Goal: Feedback & Contribution: Leave review/rating

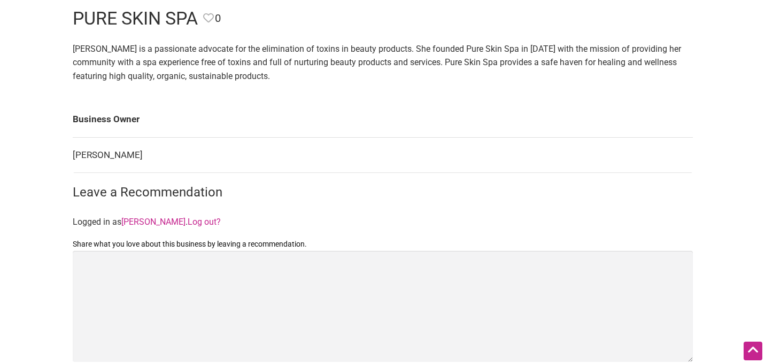
scroll to position [81, 0]
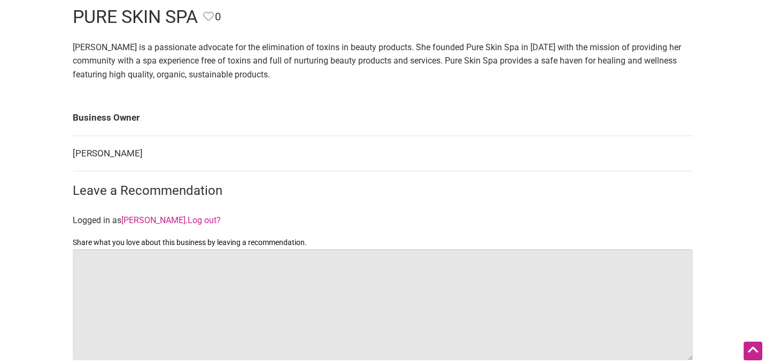
click at [224, 293] on textarea "Share what you love about this business by leaving a recommendation." at bounding box center [383, 305] width 620 height 111
paste textarea "I am absolutely hooked on the Microcurrent Age Defying Facial. It's not just a …"
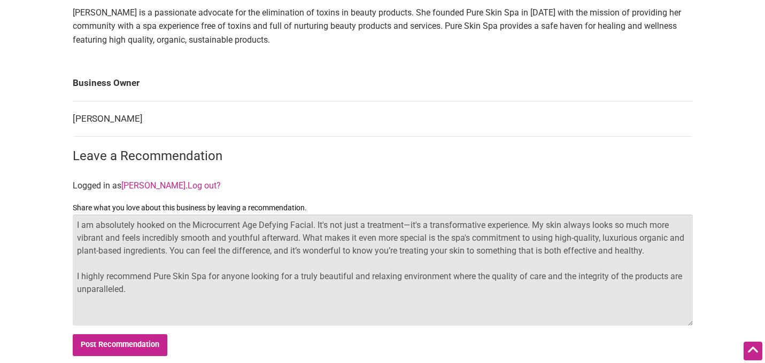
scroll to position [117, 0]
click at [76, 227] on textarea "I am absolutely hooked on the Microcurrent Age Defying Facial. It's not just a …" at bounding box center [383, 269] width 620 height 111
paste textarea "One of my favorite places to unwind in [GEOGRAPHIC_DATA] is Pure Skin Spa. It’s…"
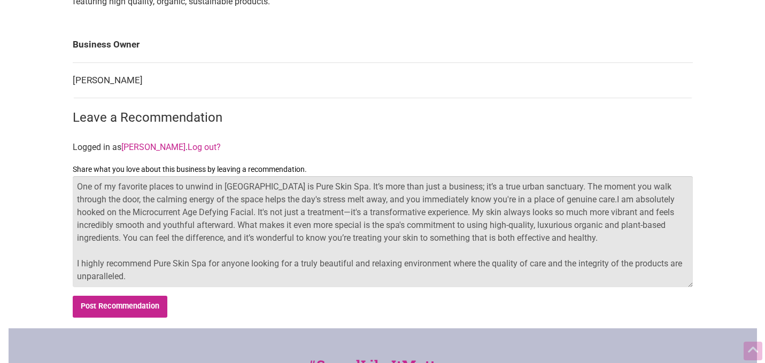
scroll to position [159, 0]
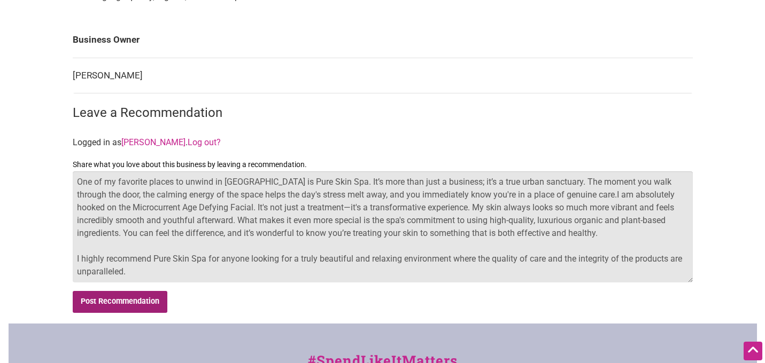
type textarea "One of my favorite places to unwind in [GEOGRAPHIC_DATA] is Pure Skin Spa. It’s…"
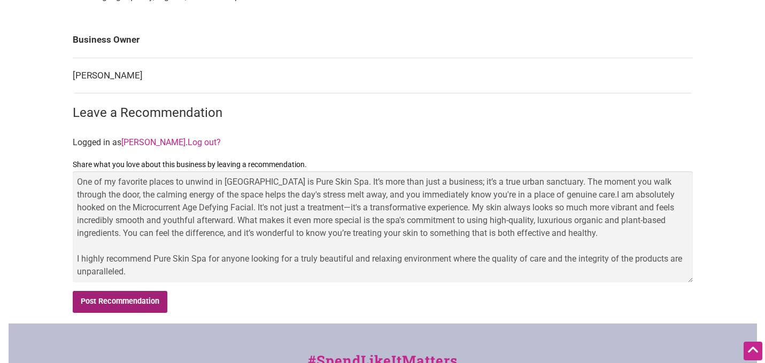
click at [154, 303] on input "Post Recommendation" at bounding box center [120, 302] width 95 height 22
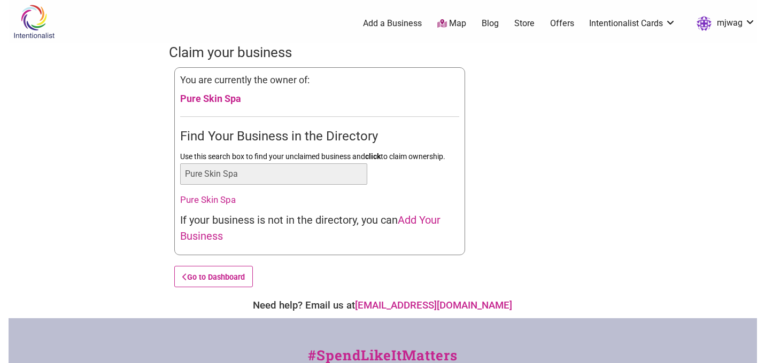
scroll to position [5, 0]
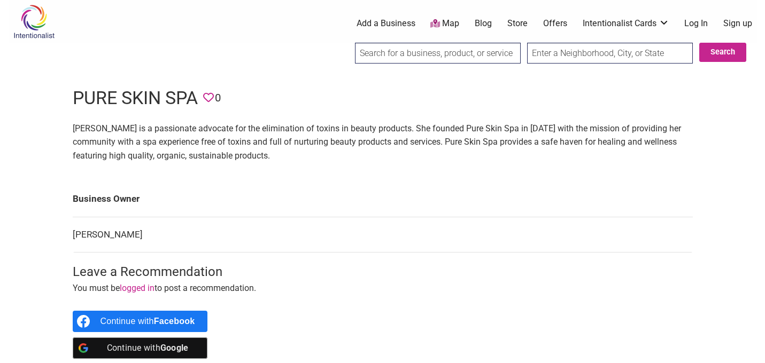
click at [697, 25] on link "Log In" at bounding box center [696, 24] width 24 height 12
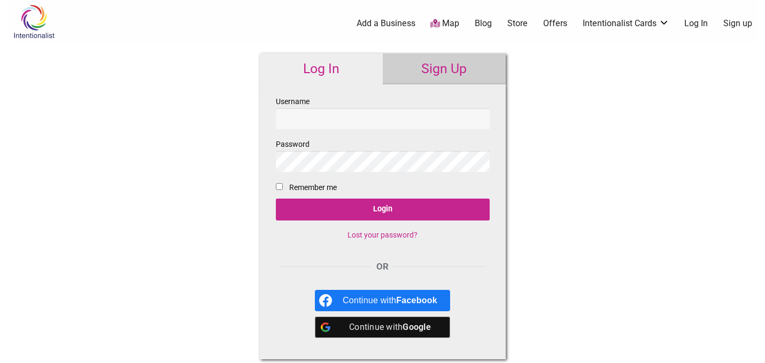
type input "mjwag"
click at [278, 187] on input "Remember me" at bounding box center [279, 186] width 7 height 7
checkbox input "true"
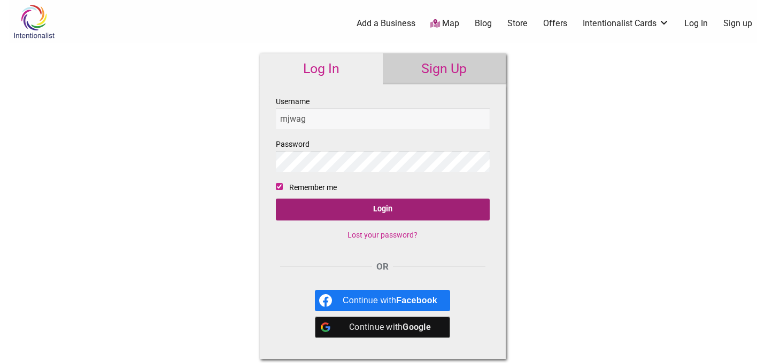
click at [323, 213] on input "Login" at bounding box center [383, 210] width 214 height 22
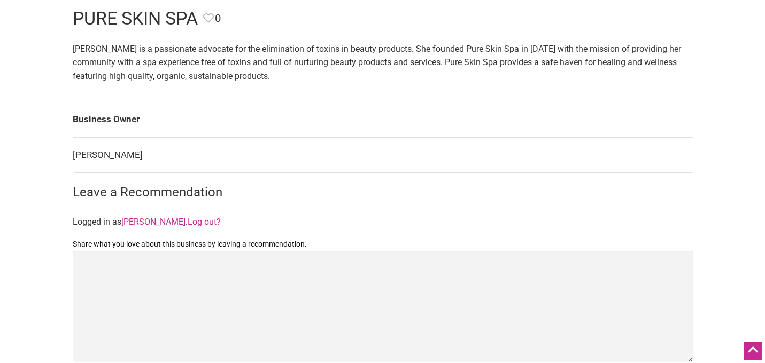
scroll to position [82, 0]
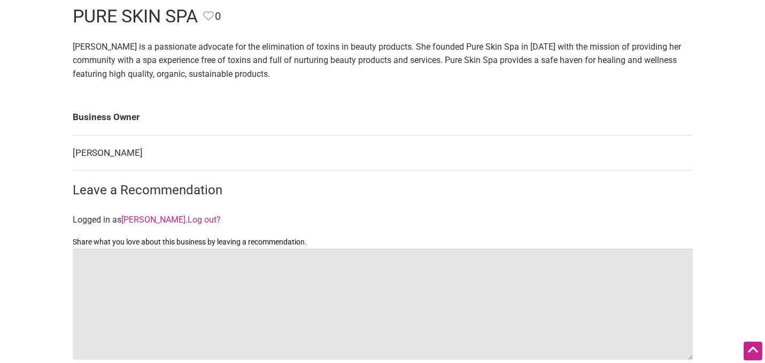
click at [193, 295] on textarea "Share what you love about this business by leaving a recommendation." at bounding box center [383, 304] width 620 height 111
click at [166, 295] on textarea "Share what you love about this business by leaving a recommendation." at bounding box center [383, 304] width 620 height 111
paste textarea "One of my favorite places to unwind in Seattle is Pure Skin Spa. It’s more than…"
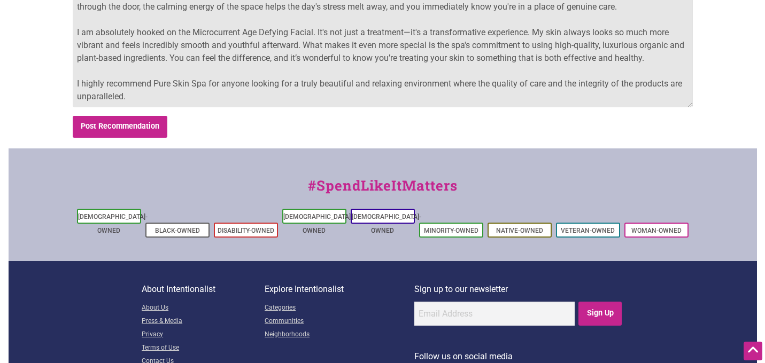
scroll to position [333, 0]
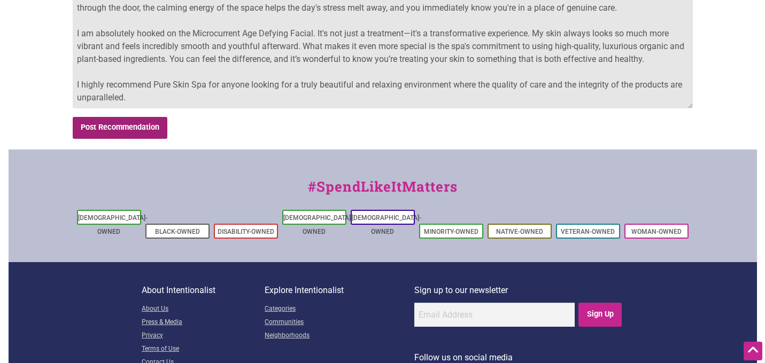
type textarea "One of my favorite places to unwind in Seattle is Pure Skin Spa. It’s more than…"
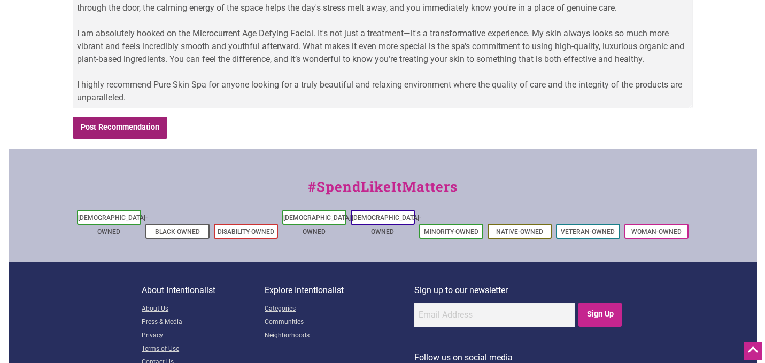
click at [128, 129] on input "Post Recommendation" at bounding box center [120, 128] width 95 height 22
